Goal: Find contact information: Obtain details needed to contact an individual or organization

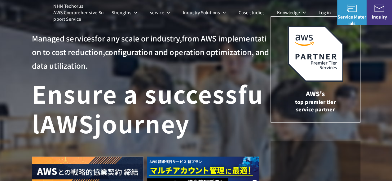
scroll to position [30, 0]
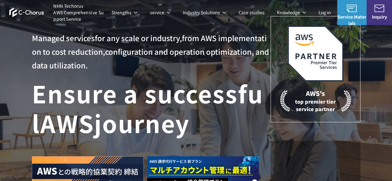
click at [382, 14] on font "inquiry" at bounding box center [379, 17] width 15 height 6
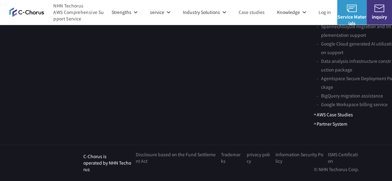
scroll to position [3938, 0]
click at [228, 73] on link "First, consult" at bounding box center [248, 67] width 99 height 15
click at [346, 14] on font "Service Materials" at bounding box center [352, 20] width 29 height 13
click at [381, 12] on link "inquiry" at bounding box center [379, 12] width 25 height 25
